Goal: Check status: Check status

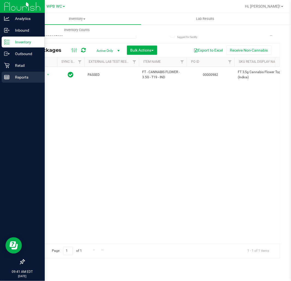
click at [16, 74] on p "Reports" at bounding box center [26, 77] width 33 height 7
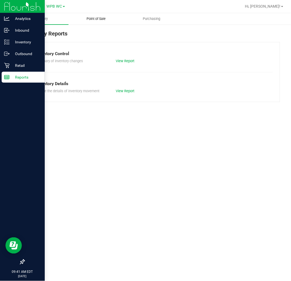
click at [91, 15] on uib-tab-heading "Point of Sale" at bounding box center [96, 18] width 55 height 11
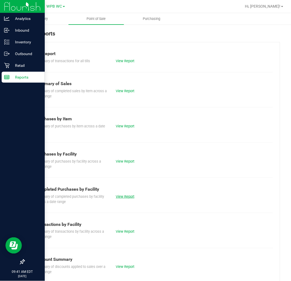
click at [126, 197] on link "View Report" at bounding box center [125, 197] width 19 height 4
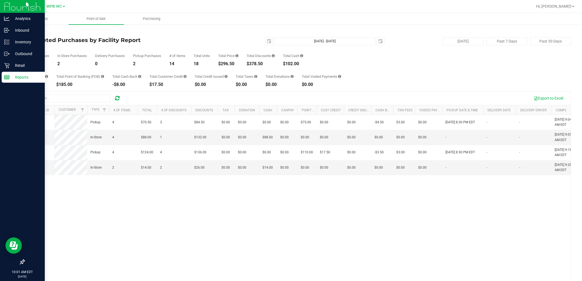
click at [7, 74] on div "Reports" at bounding box center [23, 77] width 43 height 11
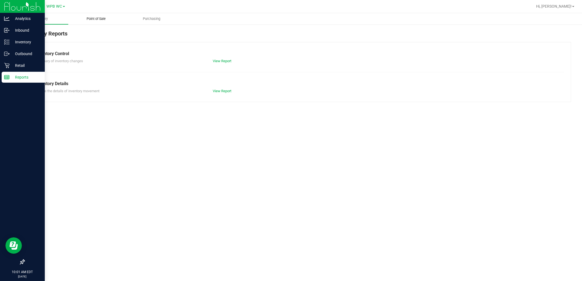
click at [87, 20] on span "Point of Sale" at bounding box center [96, 18] width 34 height 5
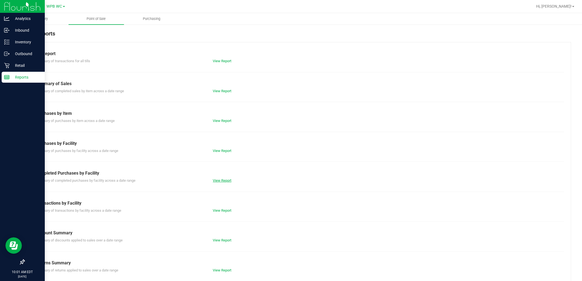
click at [224, 180] on link "View Report" at bounding box center [222, 181] width 19 height 4
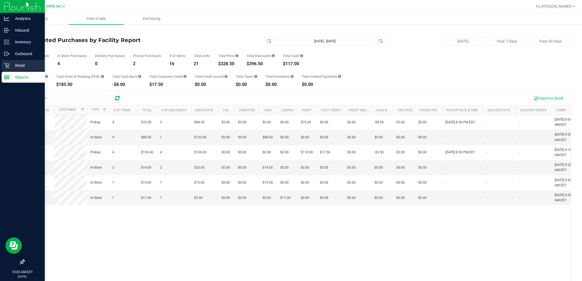
click at [22, 65] on p "Retail" at bounding box center [26, 65] width 33 height 7
